Goal: Ask a question

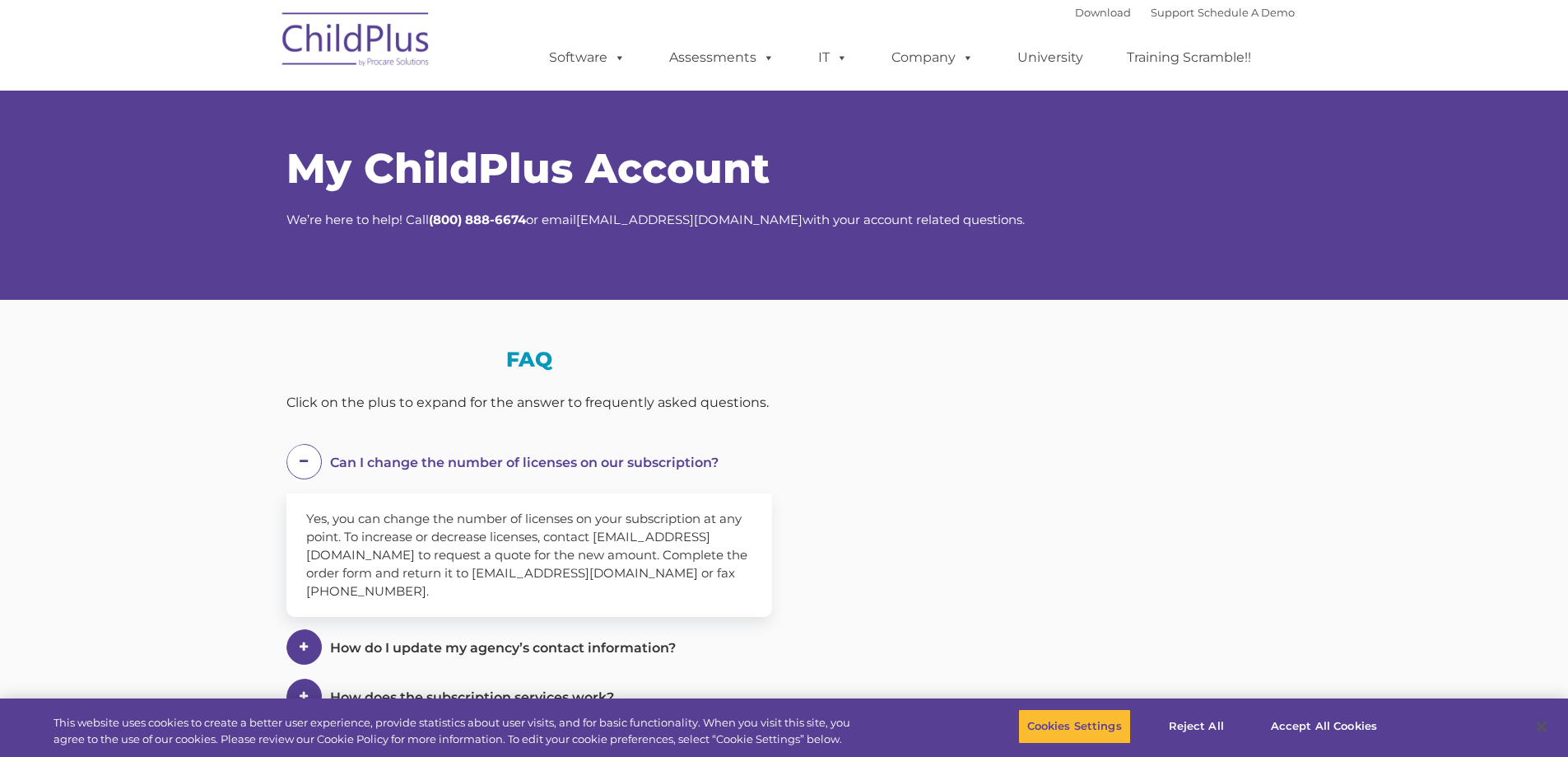
select select "MEDIUM"
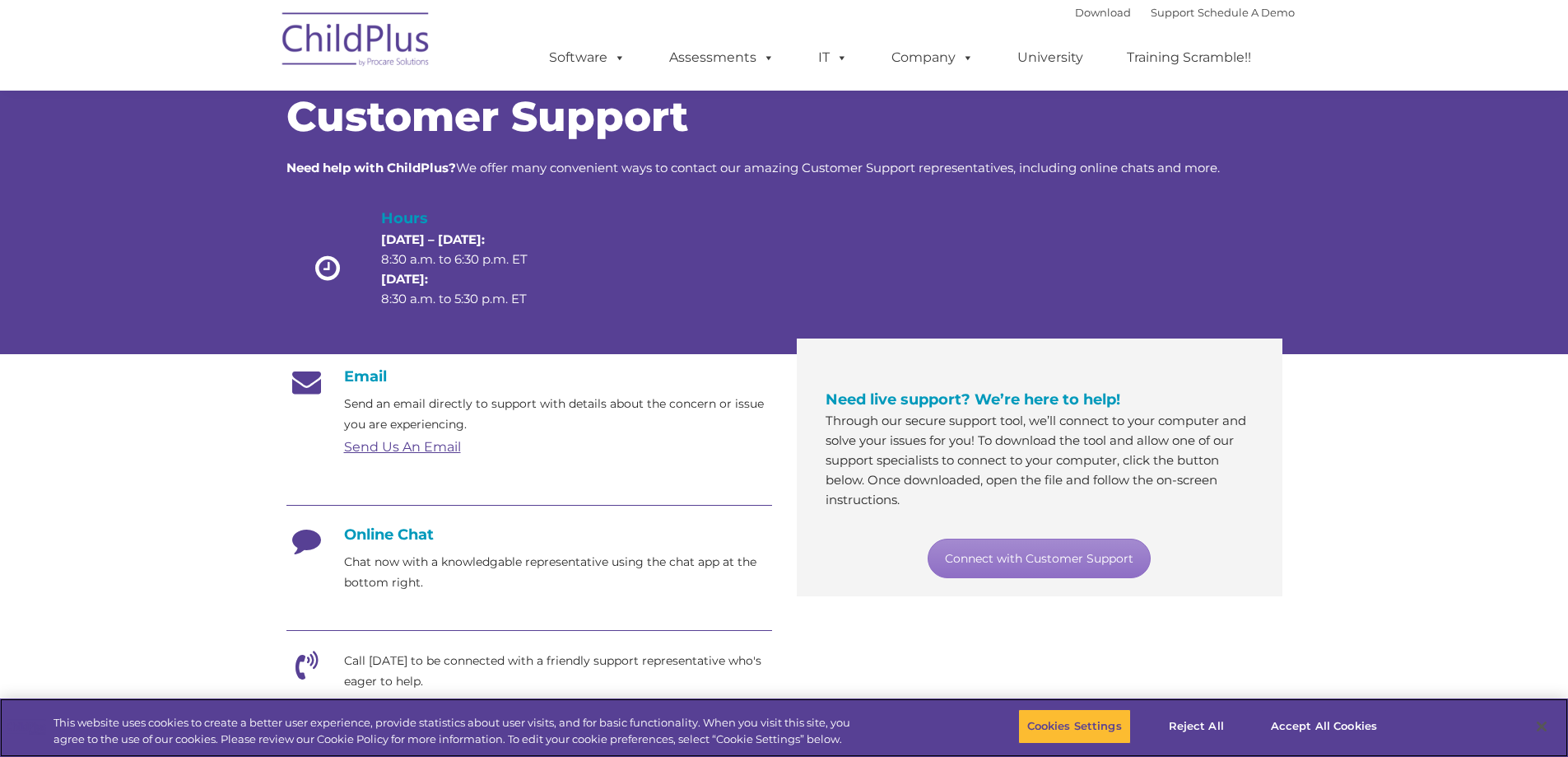
scroll to position [3, 0]
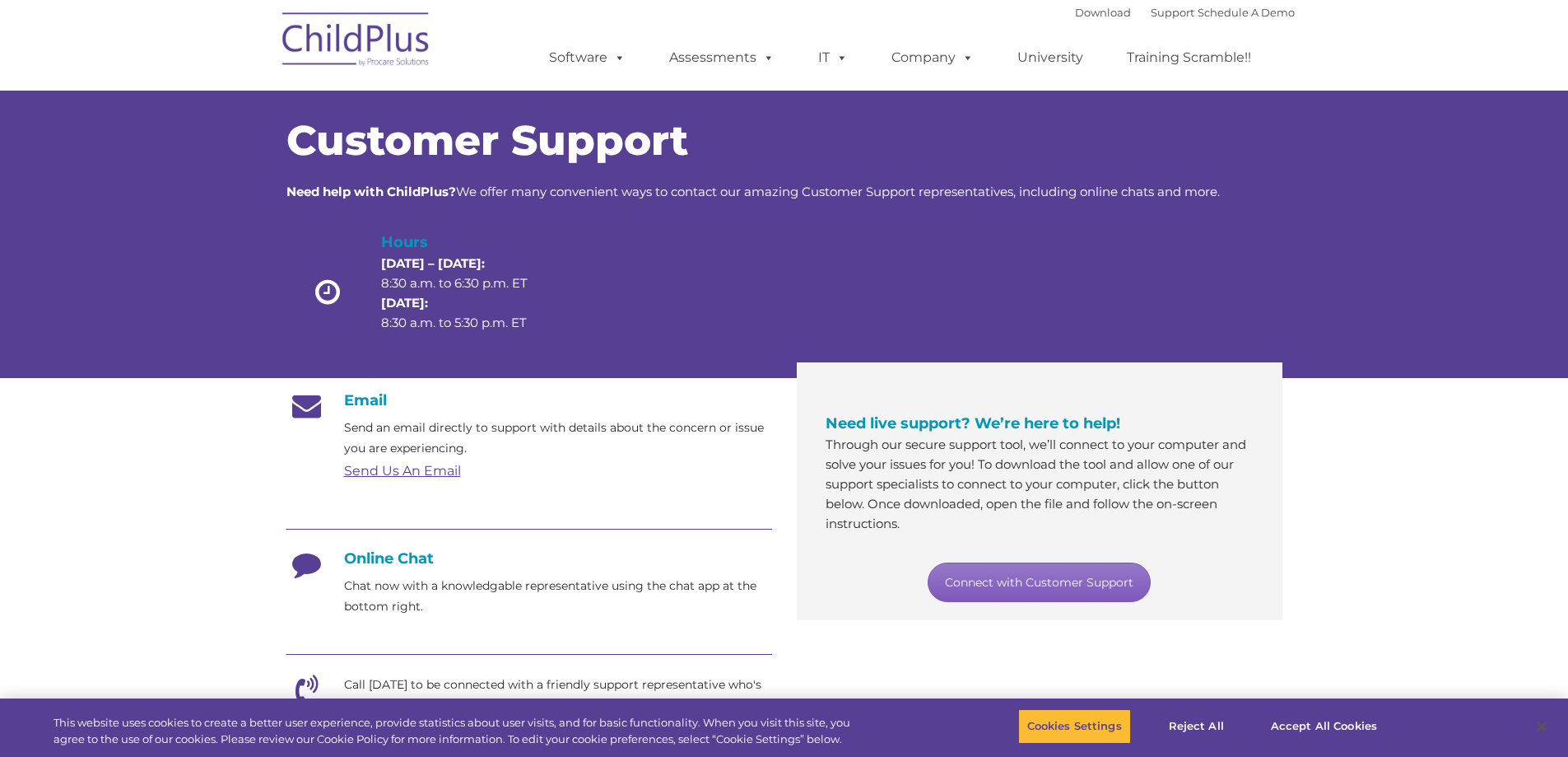
click at [1077, 577] on link "Connect with Customer Support" at bounding box center [1039, 581] width 223 height 39
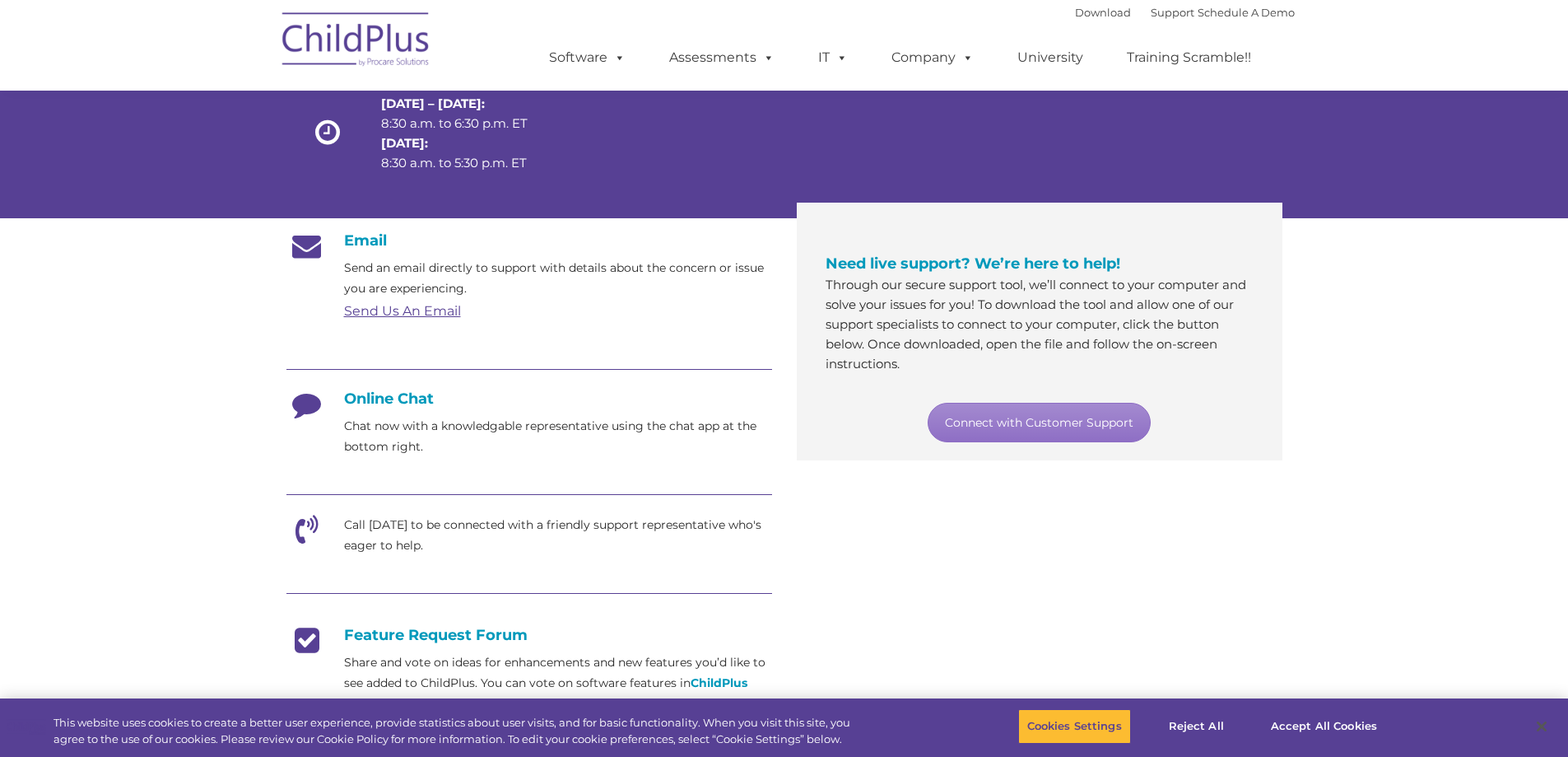
scroll to position [168, 0]
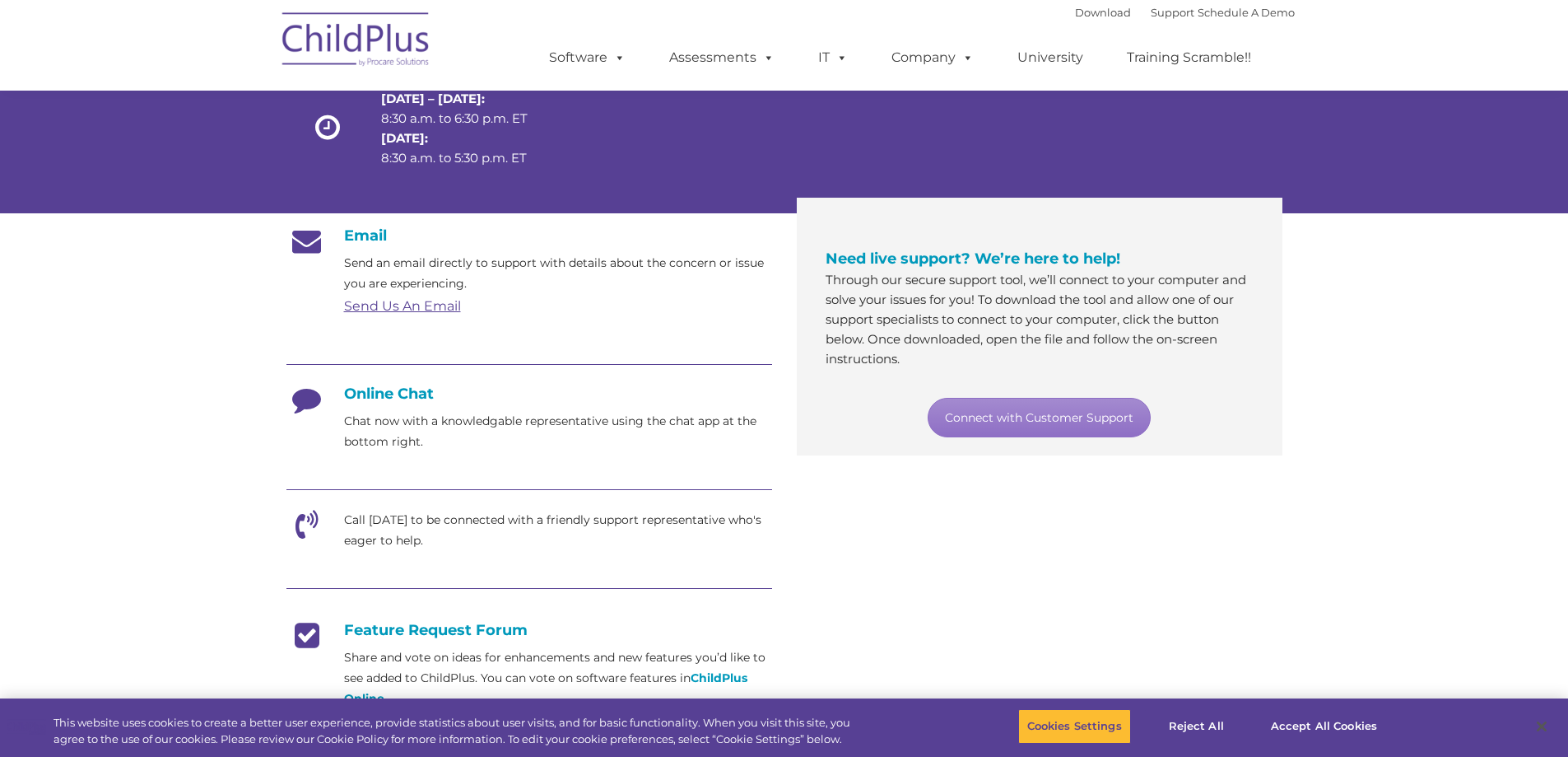
click at [418, 455] on div "Email Send an email directly to support with details about the concern or issue…" at bounding box center [529, 540] width 486 height 628
click at [389, 395] on h4 "Online Chat" at bounding box center [529, 394] width 486 height 18
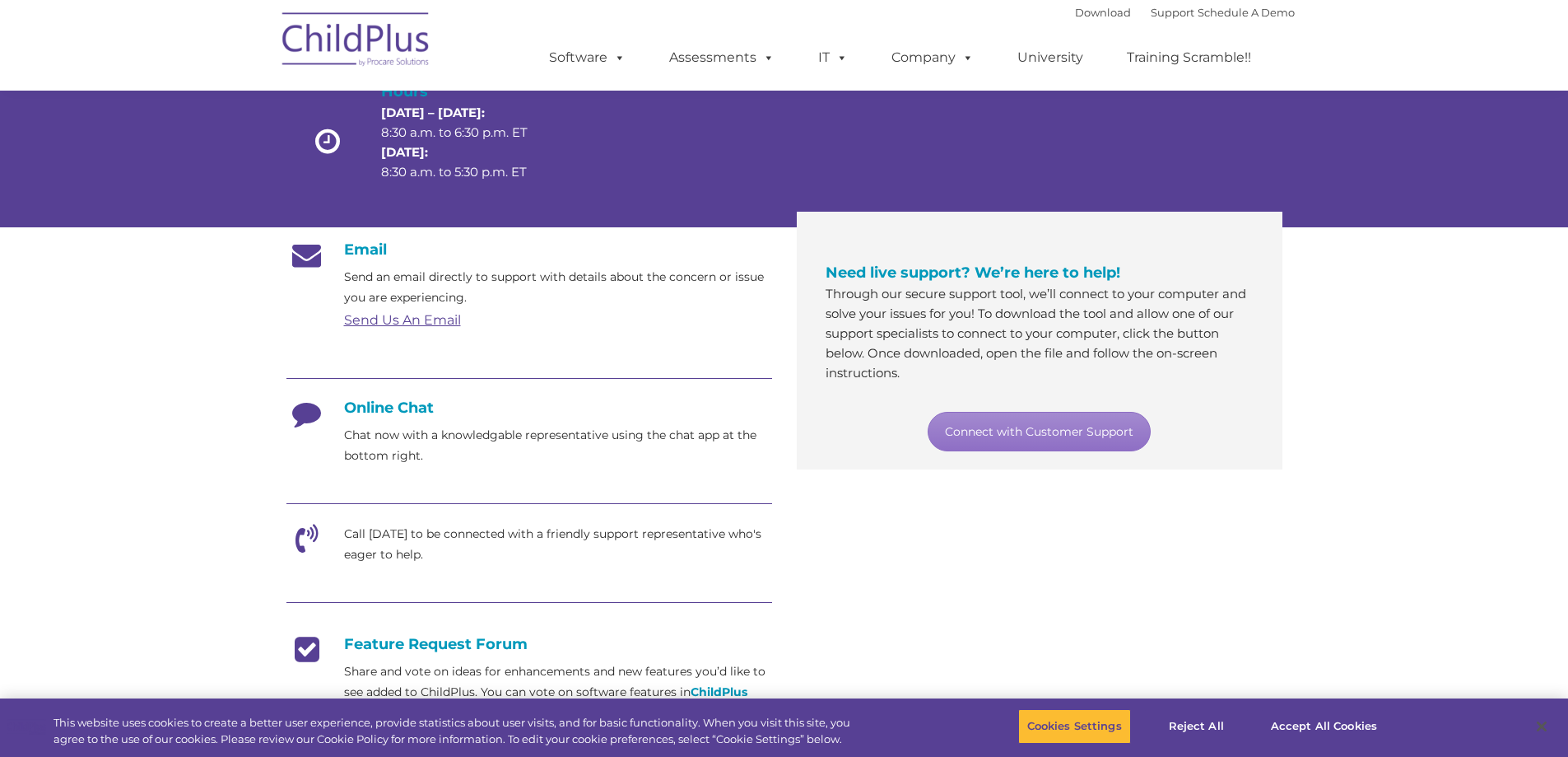
scroll to position [0, 0]
